Goal: Find specific page/section: Find specific page/section

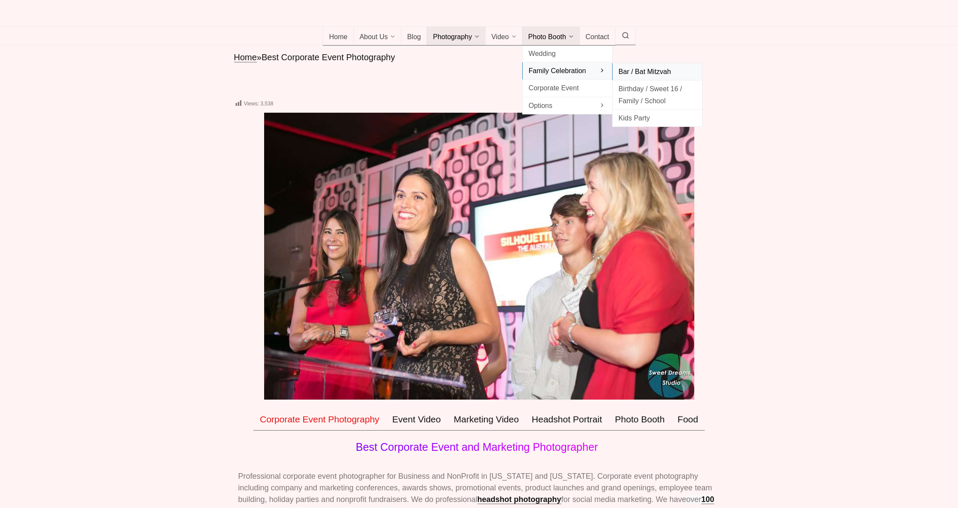
click at [640, 77] on span "Bar / Bat Mitzvah" at bounding box center [657, 72] width 77 height 12
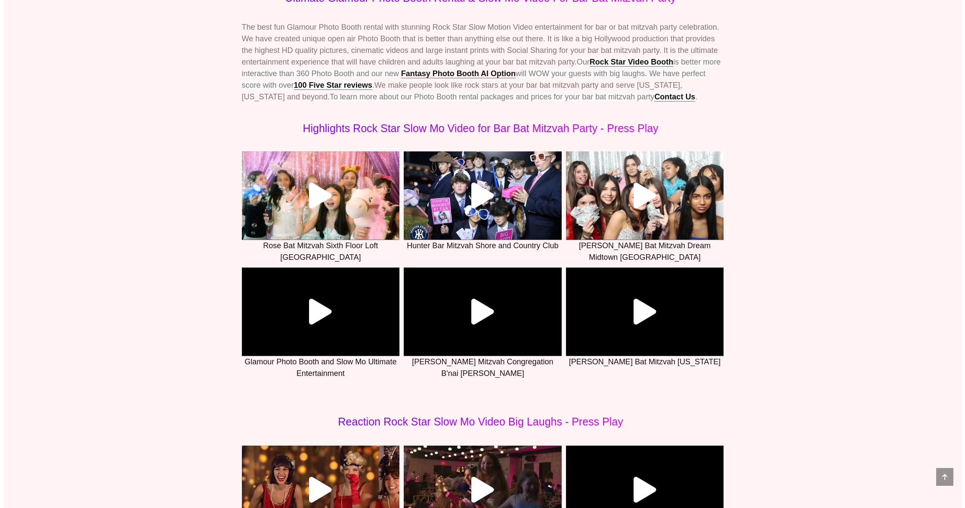
scroll to position [348, 0]
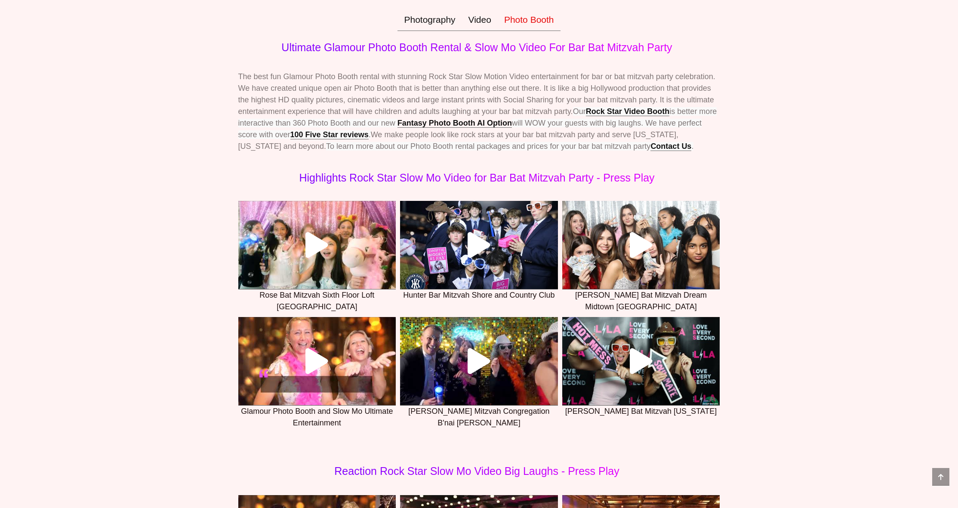
click at [320, 258] on icon at bounding box center [317, 245] width 26 height 26
